Goal: Task Accomplishment & Management: Manage account settings

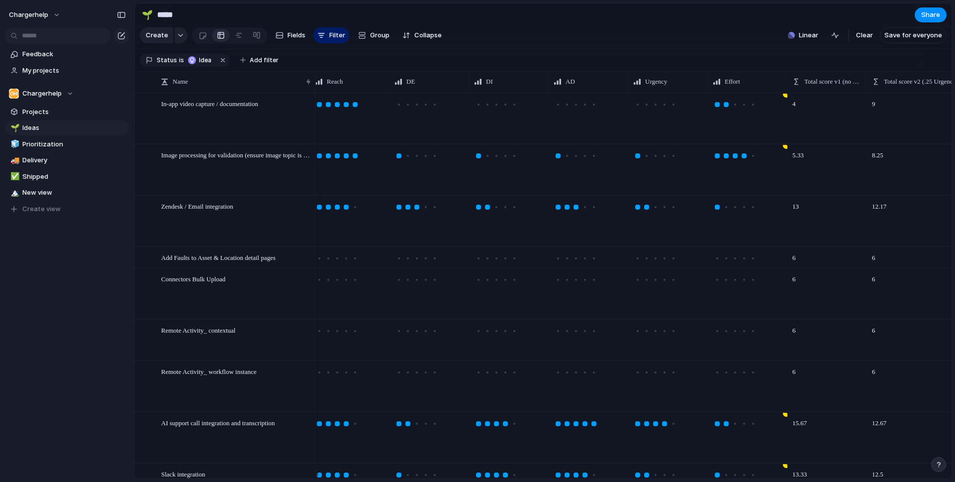
scroll to position [0, 847]
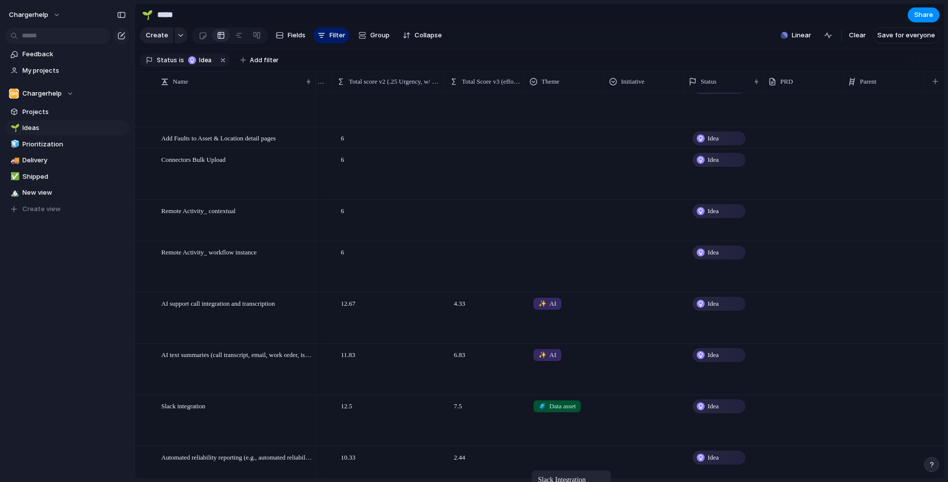
drag, startPoint x: 552, startPoint y: 476, endPoint x: 536, endPoint y: 474, distance: 15.6
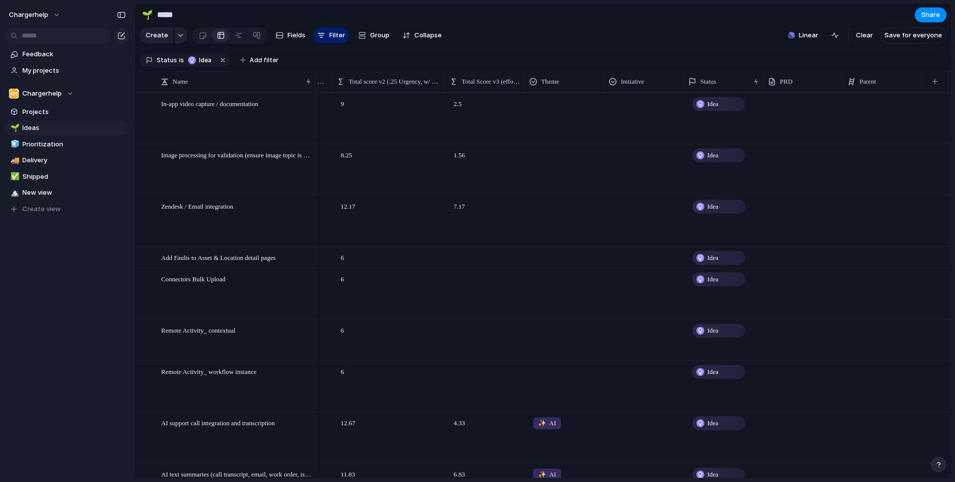
click at [552, 264] on div at bounding box center [568, 255] width 79 height 16
drag, startPoint x: 741, startPoint y: 476, endPoint x: 713, endPoint y: 479, distance: 28.0
drag, startPoint x: 712, startPoint y: 480, endPoint x: 691, endPoint y: 480, distance: 20.9
click at [691, 480] on div "🌱 ***** Share Create Fields Filter Group Zoom Collapse Linear Clear Save for ev…" at bounding box center [544, 241] width 821 height 482
drag, startPoint x: 703, startPoint y: 478, endPoint x: 685, endPoint y: 476, distance: 18.0
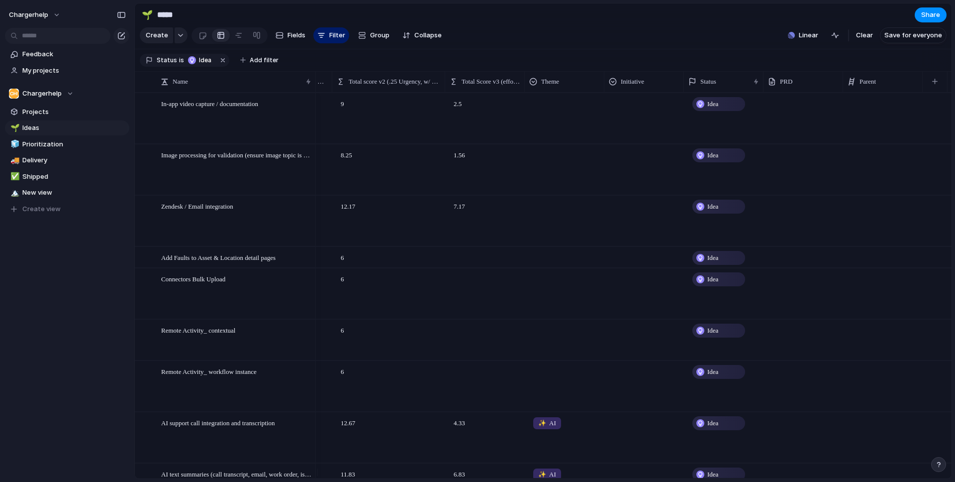
click at [677, 479] on div "🌱 ***** Share Create Fields Filter Group Zoom Collapse Linear Clear Save for ev…" at bounding box center [544, 241] width 821 height 482
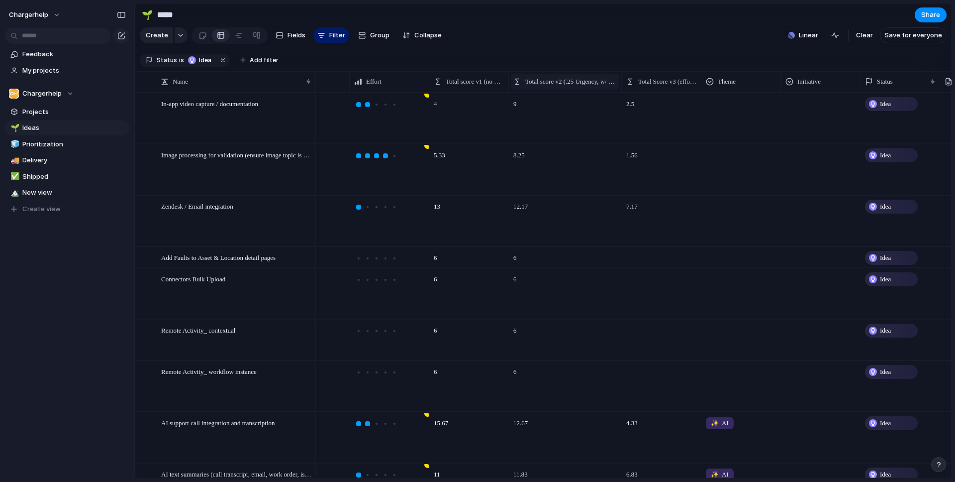
click at [600, 87] on span "Total score v2 (.25 Urgency, w/ Reach)" at bounding box center [571, 82] width 92 height 10
click at [650, 86] on div "Modify Hide Sort ascending Sort descending" at bounding box center [477, 241] width 955 height 482
click at [650, 86] on span "Total Score v3 (effort denom)" at bounding box center [667, 82] width 58 height 10
click at [669, 159] on span "Sort descending" at bounding box center [669, 159] width 52 height 10
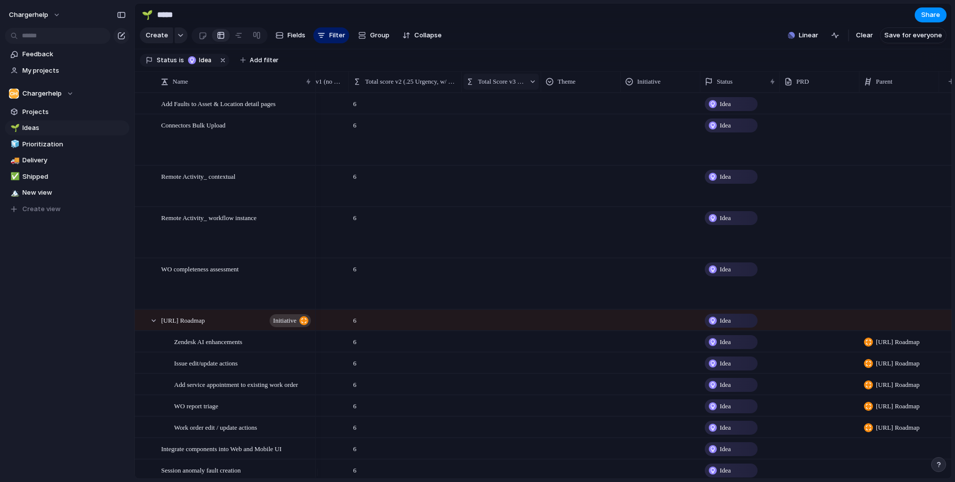
click at [526, 87] on div "Total Score v3 (effort denom)" at bounding box center [501, 82] width 75 height 16
click at [504, 143] on span "Sort ascending" at bounding box center [507, 143] width 48 height 10
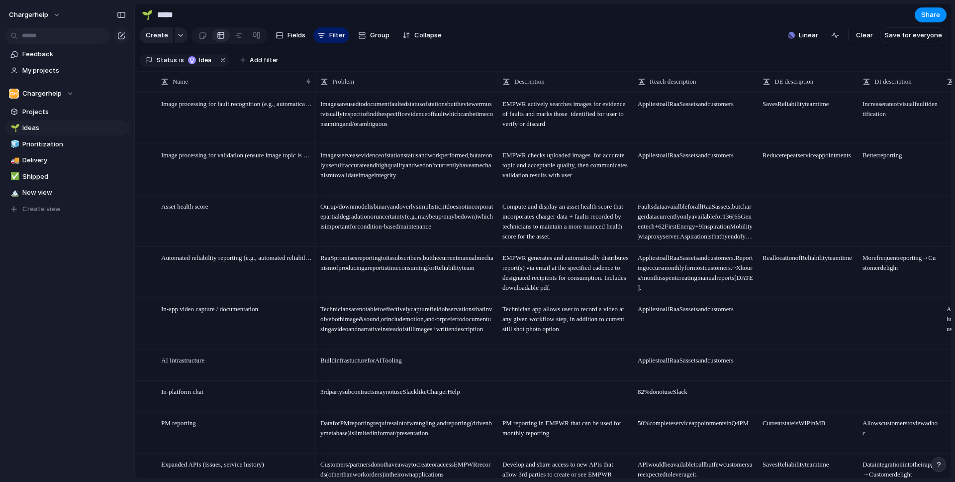
drag, startPoint x: 517, startPoint y: 475, endPoint x: 523, endPoint y: 475, distance: 6.0
click at [523, 475] on div at bounding box center [634, 471] width 632 height 7
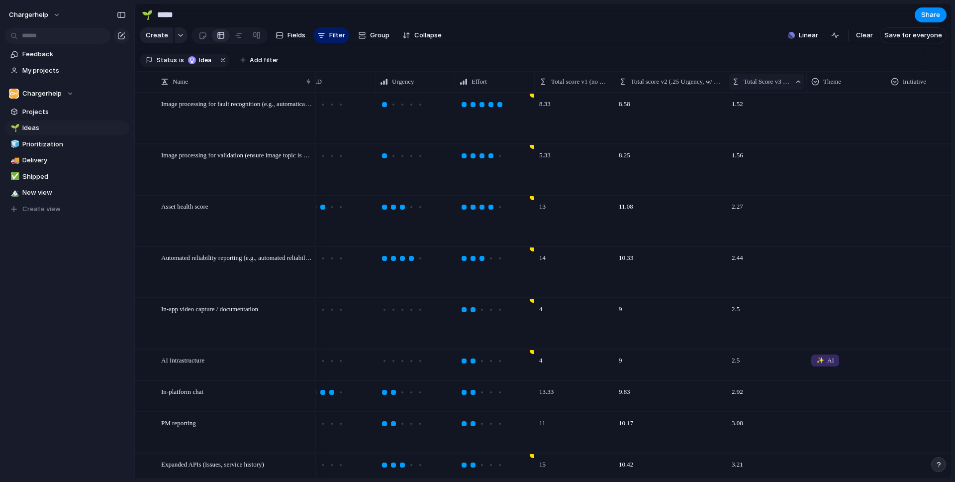
click at [783, 87] on span "Total Score v3 (effort denom)" at bounding box center [767, 82] width 47 height 10
click at [775, 158] on span "Sort descending" at bounding box center [774, 160] width 52 height 10
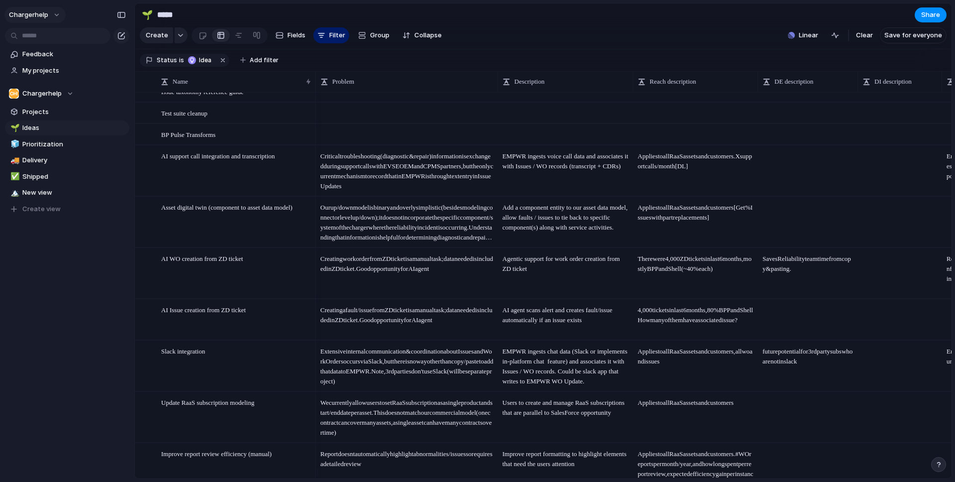
click at [57, 12] on button "chargerhelp" at bounding box center [34, 15] width 61 height 16
click at [42, 32] on span "Settings" at bounding box center [36, 37] width 27 height 10
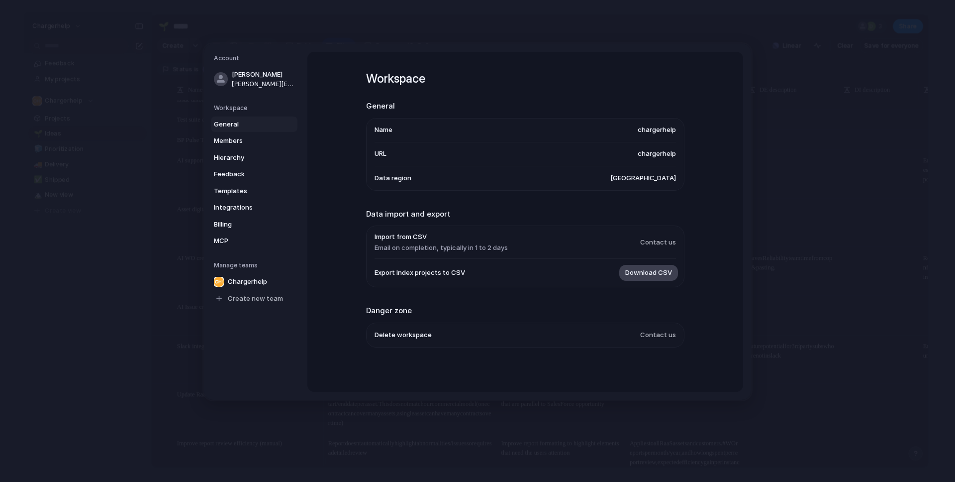
click at [646, 273] on span "Download CSV" at bounding box center [648, 273] width 47 height 10
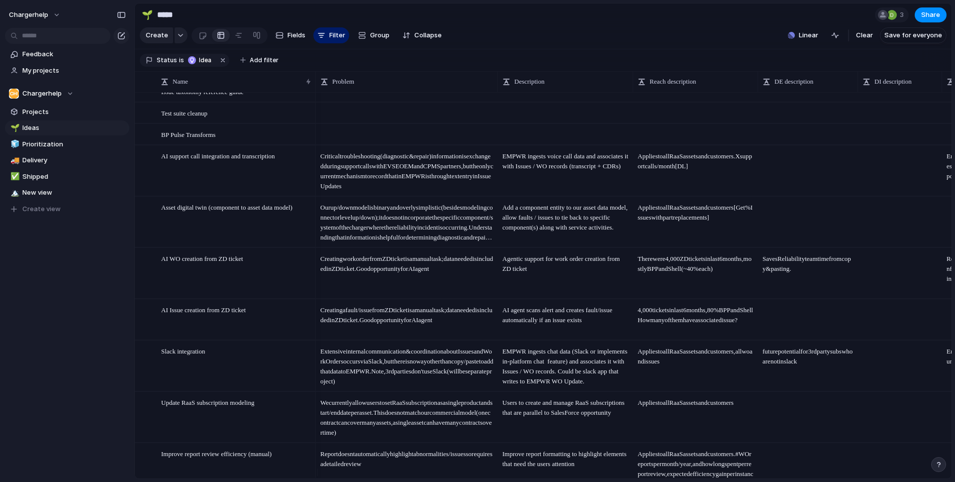
click at [653, 166] on span "Applies to all RaaS assets and customers. X support calls / month [DL]" at bounding box center [696, 158] width 124 height 25
